Goal: Task Accomplishment & Management: Use online tool/utility

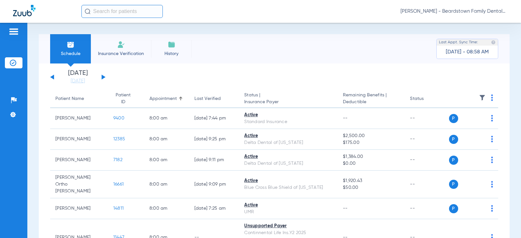
click at [118, 10] on input "text" at bounding box center [121, 11] width 81 height 13
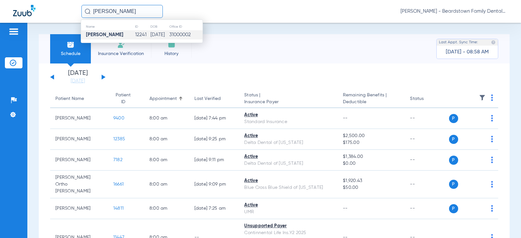
click at [108, 33] on strong "[PERSON_NAME]" at bounding box center [104, 34] width 37 height 5
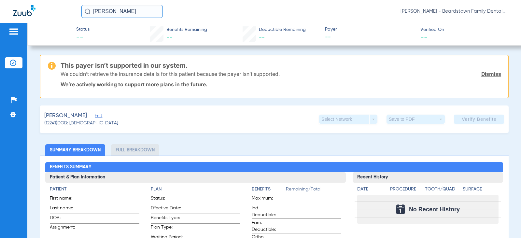
drag, startPoint x: 125, startPoint y: 11, endPoint x: -6, endPoint y: 26, distance: 131.7
click at [0, 26] on html "[PERSON_NAME] [PERSON_NAME] - Beardstown Family Dental Patients Insurance Verif…" at bounding box center [260, 119] width 521 height 238
click at [143, 12] on input "[PERSON_NAME]" at bounding box center [121, 11] width 81 height 13
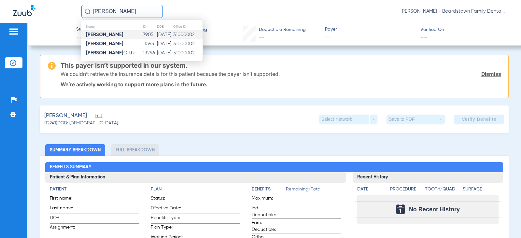
click at [132, 38] on td "[PERSON_NAME]" at bounding box center [112, 34] width 62 height 9
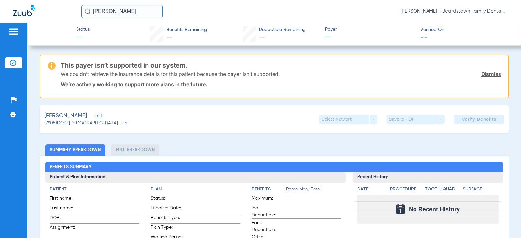
click at [133, 10] on input "[PERSON_NAME]" at bounding box center [121, 11] width 81 height 13
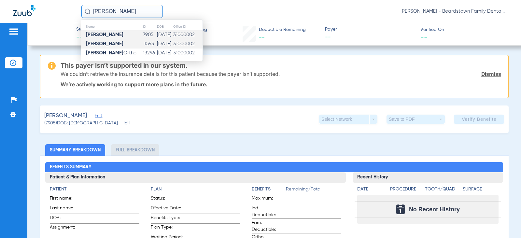
click at [157, 43] on td "[DATE]" at bounding box center [165, 43] width 17 height 9
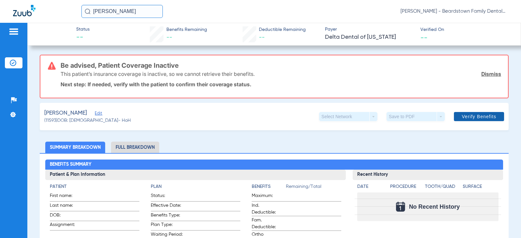
click at [460, 112] on span at bounding box center [479, 117] width 50 height 16
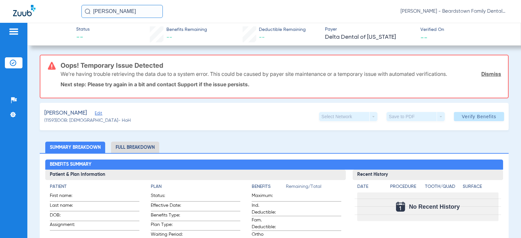
drag, startPoint x: 131, startPoint y: 15, endPoint x: 4, endPoint y: 7, distance: 127.6
click at [4, 7] on div "[PERSON_NAME] [PERSON_NAME] - Beardstown Family Dental" at bounding box center [260, 11] width 521 height 23
type input "[PERSON_NAME]"
drag, startPoint x: 131, startPoint y: 13, endPoint x: 124, endPoint y: 10, distance: 7.0
click at [129, 12] on input "[PERSON_NAME]" at bounding box center [121, 11] width 81 height 13
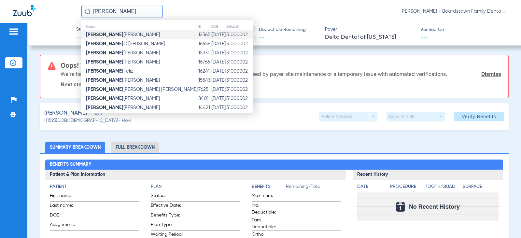
click at [99, 33] on span "[PERSON_NAME]" at bounding box center [123, 34] width 74 height 5
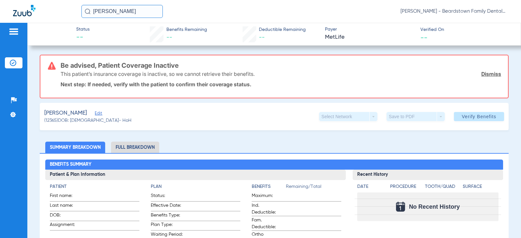
drag, startPoint x: 104, startPoint y: 10, endPoint x: 55, endPoint y: 11, distance: 48.9
click at [55, 11] on div "[PERSON_NAME] - Beardstown Family Dental" at bounding box center [260, 11] width 521 height 23
type input "[PERSON_NAME]"
